Goal: Information Seeking & Learning: Learn about a topic

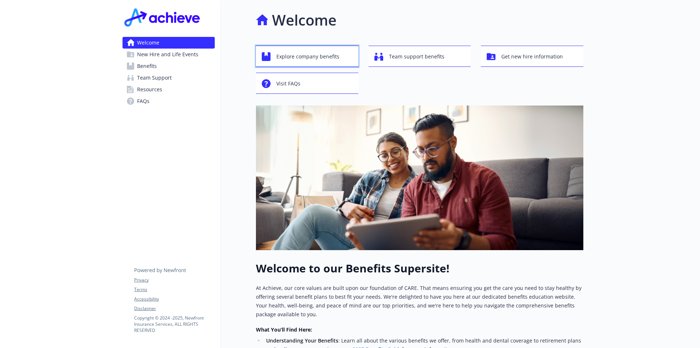
click at [297, 61] on span "Explore company benefits" at bounding box center [307, 57] width 63 height 14
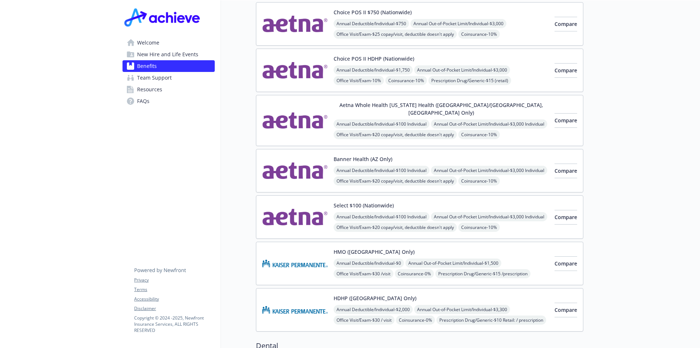
scroll to position [219, 0]
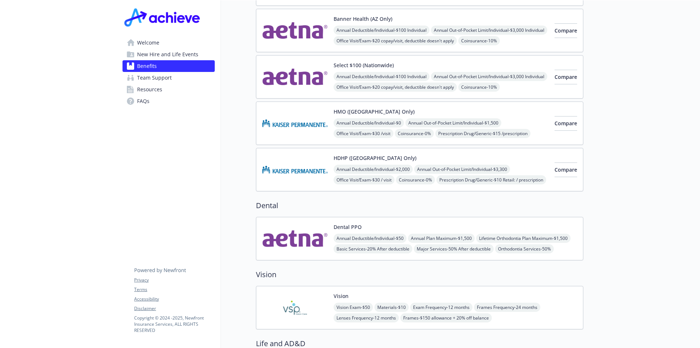
click at [325, 227] on img at bounding box center [295, 238] width 66 height 31
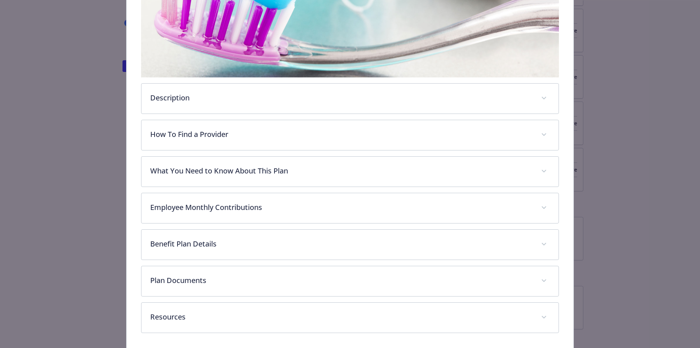
scroll to position [201, 0]
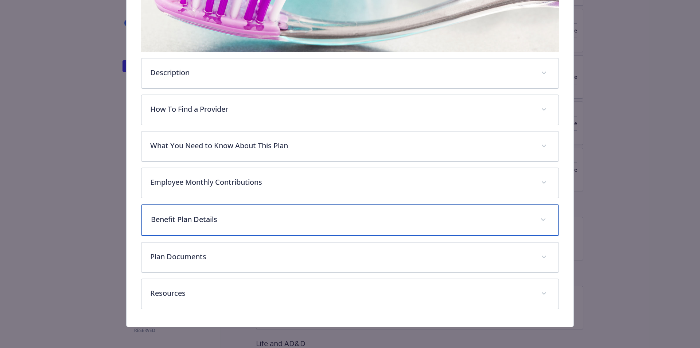
click at [253, 218] on p "Benefit Plan Details" at bounding box center [341, 219] width 381 height 11
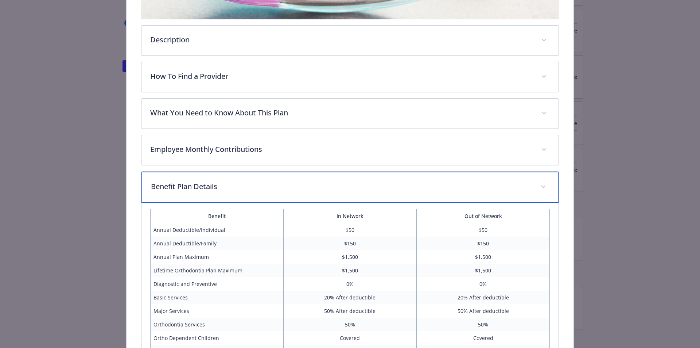
scroll to position [227, 0]
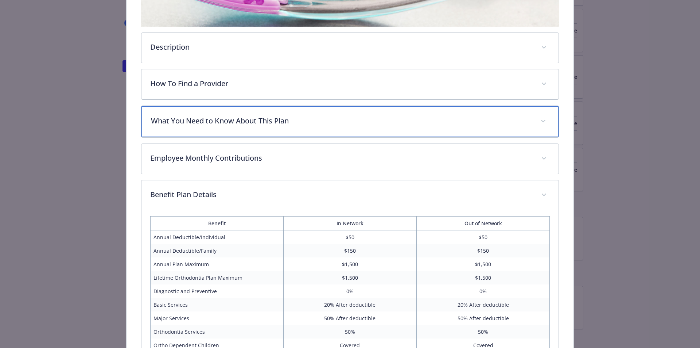
click at [273, 128] on div "What You Need to Know About This Plan" at bounding box center [351, 121] width 418 height 31
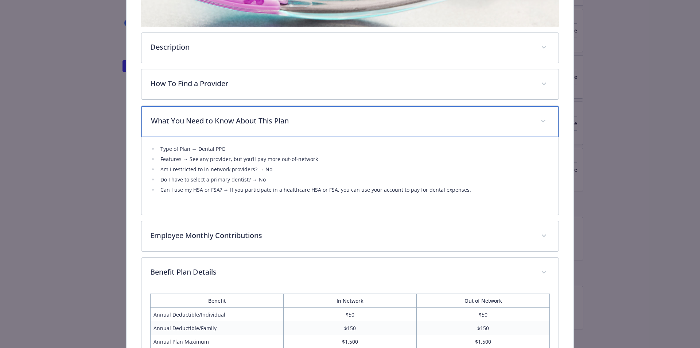
scroll to position [154, 0]
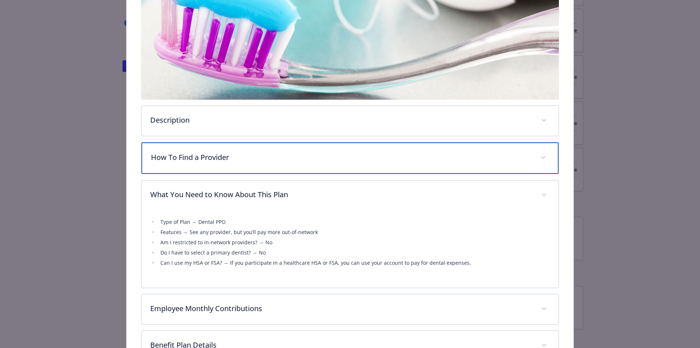
click at [273, 147] on div "How To Find a Provider" at bounding box center [351, 157] width 418 height 31
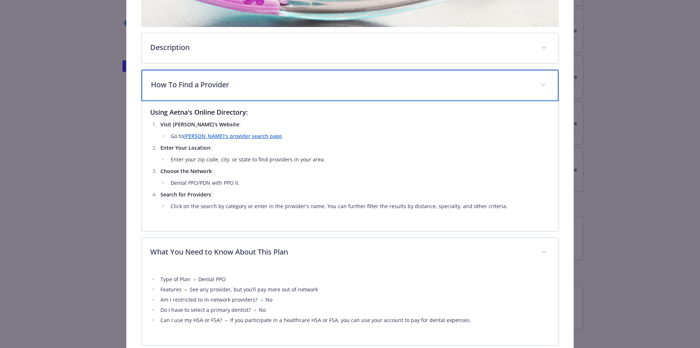
scroll to position [227, 0]
